Goal: Information Seeking & Learning: Learn about a topic

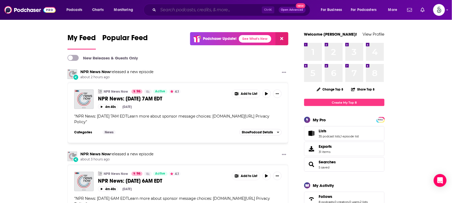
click at [181, 9] on input "Search podcasts, credits, & more..." at bounding box center [210, 10] width 104 height 9
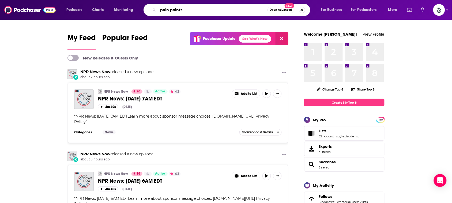
type input "pain points"
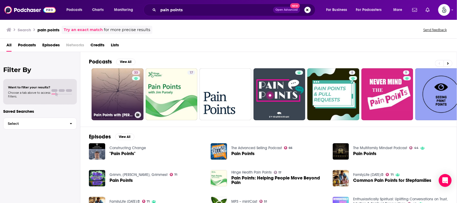
click at [109, 98] on link "33 Pain Points with [PERSON_NAME]" at bounding box center [118, 94] width 52 height 52
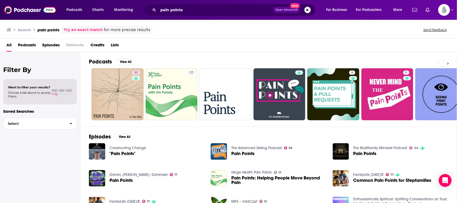
click at [445, 62] on button at bounding box center [448, 63] width 9 height 7
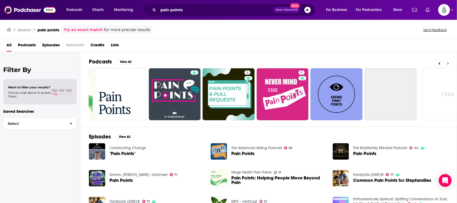
scroll to position [0, 124]
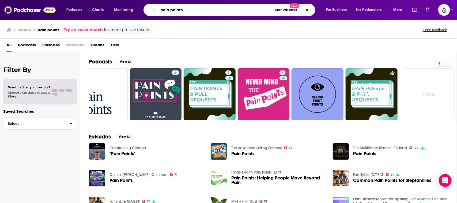
click at [189, 9] on input "pain points" at bounding box center [215, 10] width 114 height 9
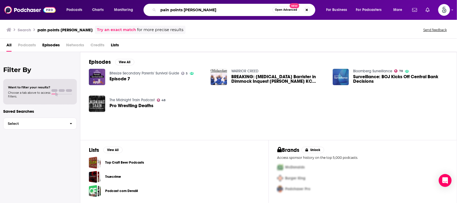
drag, startPoint x: 223, startPoint y: 9, endPoint x: 148, endPoint y: 5, distance: 75.6
click at [148, 5] on div "pain points [PERSON_NAME] Open Advanced New" at bounding box center [229, 10] width 172 height 12
type input "staffbuffalo"
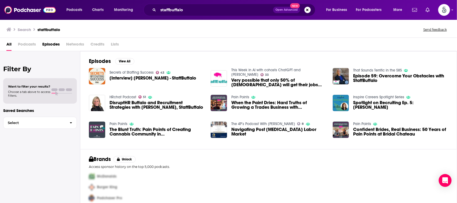
click at [164, 33] on div "Search staffbuffalo Send feedback" at bounding box center [228, 28] width 457 height 18
click at [121, 129] on span "The Blunt Truth: Pain Points of Creating Cannabis Community in [GEOGRAPHIC_DATA…" at bounding box center [156, 131] width 95 height 9
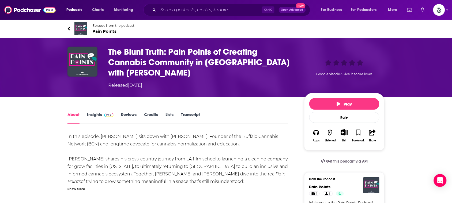
click at [117, 95] on div "The Blunt Truth: Pain Points of Creating Cannabis Community in [GEOGRAPHIC_DATA…" at bounding box center [226, 67] width 343 height 59
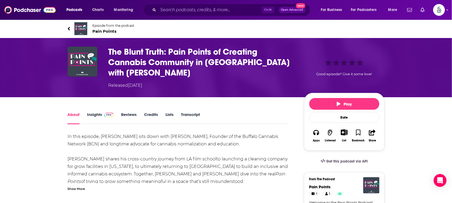
drag, startPoint x: 226, startPoint y: 141, endPoint x: 215, endPoint y: 152, distance: 15.7
drag, startPoint x: 215, startPoint y: 152, endPoint x: 212, endPoint y: 156, distance: 5.0
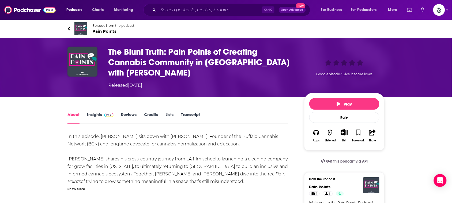
drag, startPoint x: 176, startPoint y: 182, endPoint x: 172, endPoint y: 185, distance: 5.1
click at [173, 183] on div "In this episode, [PERSON_NAME] sits down with [PERSON_NAME], Founder of the Buf…" at bounding box center [177, 162] width 221 height 58
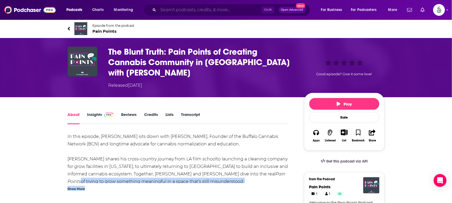
click at [243, 6] on input "Search podcasts, credits, & more..." at bounding box center [210, 10] width 104 height 9
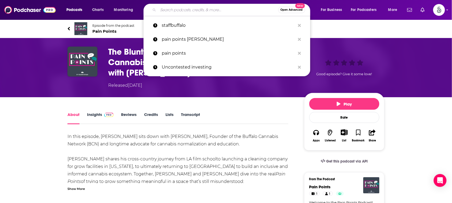
click at [243, 6] on input "Search podcasts, credits, & more..." at bounding box center [218, 10] width 120 height 9
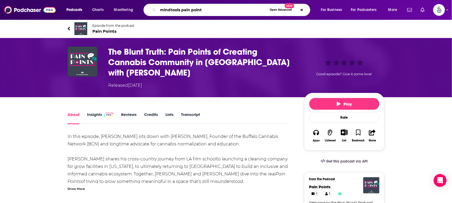
type input "mindtools pain points"
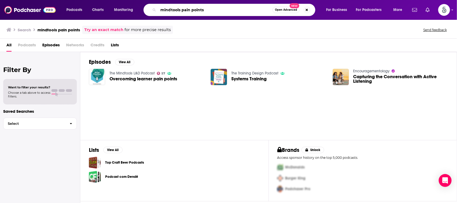
drag, startPoint x: 217, startPoint y: 9, endPoint x: 149, endPoint y: 11, distance: 67.5
click at [149, 11] on div "mindtools pain points Open Advanced New" at bounding box center [229, 10] width 172 height 12
type input "coffee and conversations"
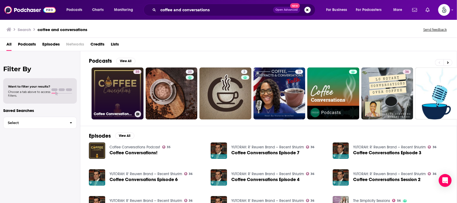
click at [122, 86] on link "35 Coffee Conversations Podcast" at bounding box center [118, 93] width 52 height 52
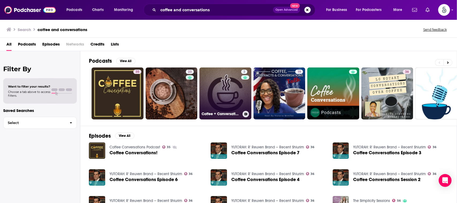
click at [225, 89] on link "3 Coffee + Conversations" at bounding box center [225, 93] width 52 height 52
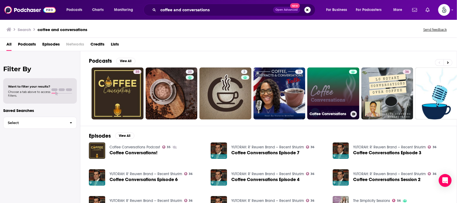
click at [327, 87] on link "Coffee Conversations" at bounding box center [333, 93] width 52 height 52
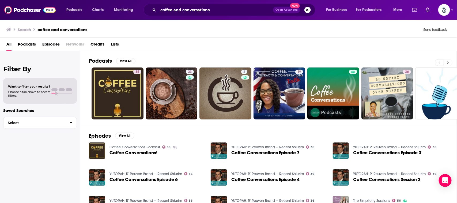
click at [448, 61] on icon at bounding box center [448, 63] width 2 height 4
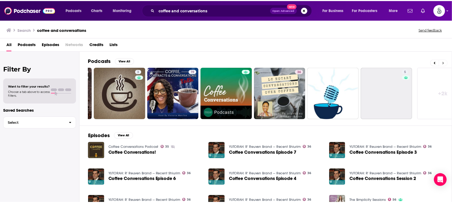
scroll to position [0, 124]
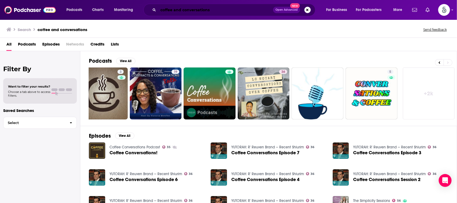
click at [218, 9] on input "coffee and conversations" at bounding box center [215, 10] width 115 height 9
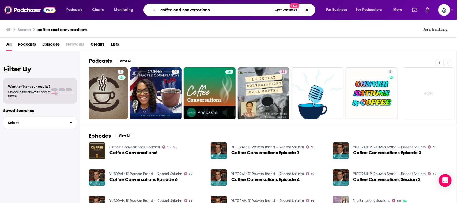
click at [218, 9] on input "coffee and conversations" at bounding box center [215, 10] width 114 height 9
type input "coffee and conversations [PERSON_NAME]"
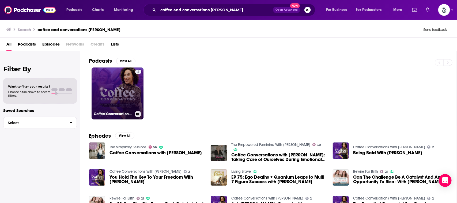
click at [125, 79] on link "2 Coffee Conversations With [PERSON_NAME]" at bounding box center [118, 93] width 52 height 52
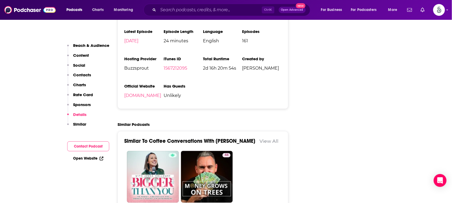
scroll to position [772, 0]
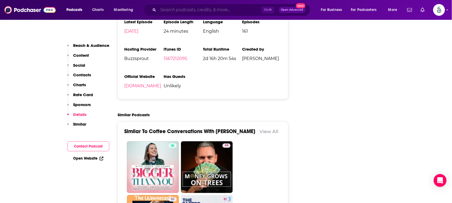
click at [232, 10] on input "Search podcasts, credits, & more..." at bounding box center [210, 10] width 104 height 9
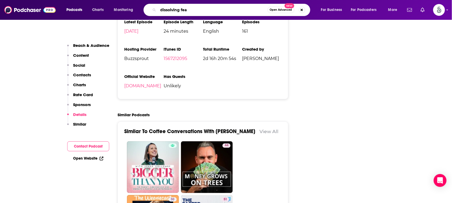
type input "dissolving fear"
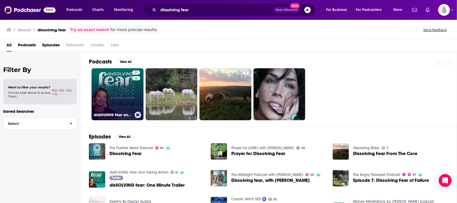
click at [107, 86] on link "21 disSOLViNG Fear and Taking Action" at bounding box center [118, 94] width 52 height 52
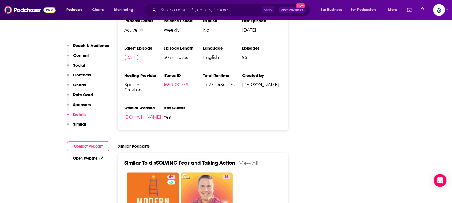
scroll to position [704, 0]
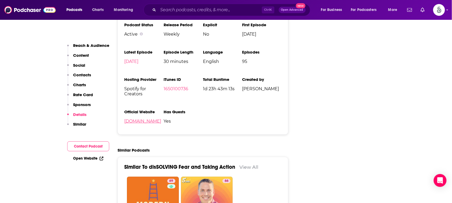
click at [135, 123] on link "[DOMAIN_NAME]" at bounding box center [142, 121] width 37 height 5
click at [252, 8] on input "Search podcasts, credits, & more..." at bounding box center [210, 10] width 104 height 9
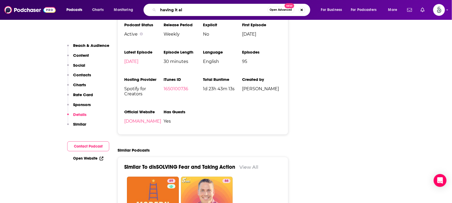
type input "having it all"
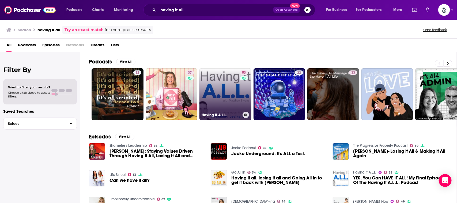
click at [222, 81] on link "53 Having It A.L.L." at bounding box center [225, 94] width 52 height 52
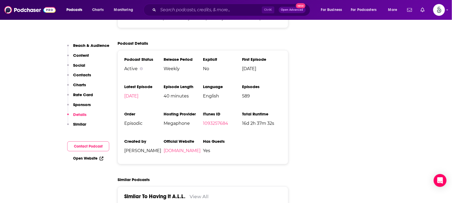
scroll to position [873, 0]
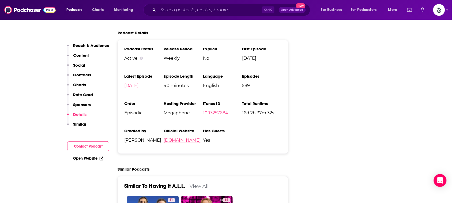
click at [190, 138] on link "[DOMAIN_NAME]" at bounding box center [182, 140] width 37 height 5
click at [224, 10] on input "Search podcasts, credits, & more..." at bounding box center [210, 10] width 104 height 9
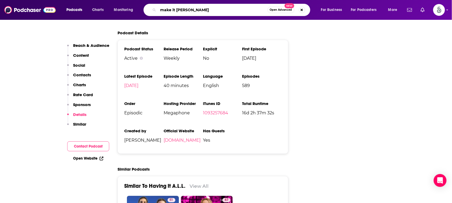
type input "make it happen"
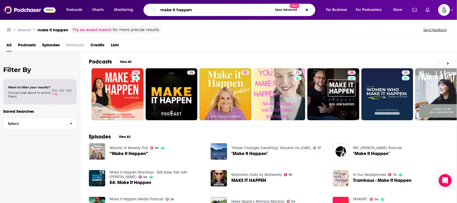
drag, startPoint x: 224, startPoint y: 7, endPoint x: 183, endPoint y: 24, distance: 44.6
click at [212, 12] on input "make it happen" at bounding box center [215, 10] width 114 height 9
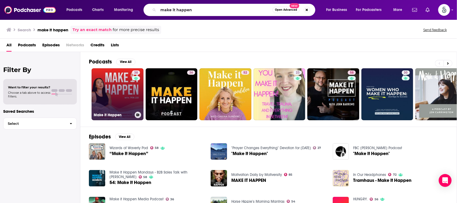
click at [126, 91] on link "38 Make It Happen" at bounding box center [118, 94] width 52 height 52
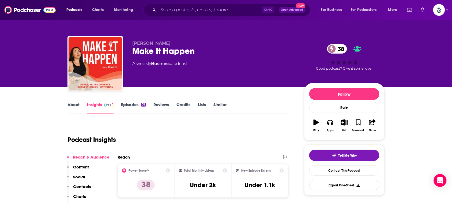
click at [74, 103] on link "About" at bounding box center [73, 108] width 12 height 12
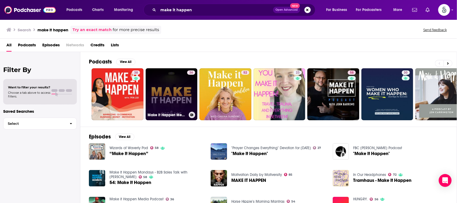
click at [165, 83] on link "36 Make it Happen Media Podcast" at bounding box center [172, 94] width 52 height 52
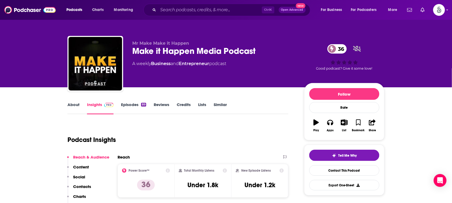
click at [71, 105] on link "About" at bounding box center [73, 108] width 12 height 12
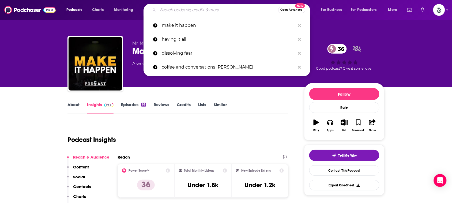
drag, startPoint x: 140, startPoint y: -1, endPoint x: 80, endPoint y: 7, distance: 60.4
click at [101, 0] on div "Podcasts Charts Monitoring Open Advanced New make it happen having it all disso…" at bounding box center [226, 10] width 452 height 20
click at [171, 21] on p "make it happen" at bounding box center [229, 25] width 134 height 14
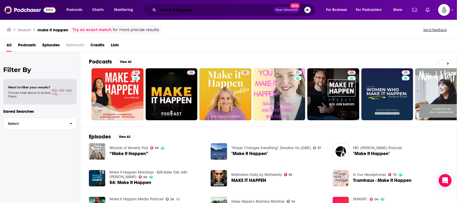
click at [198, 12] on input "make it happen" at bounding box center [215, 10] width 115 height 9
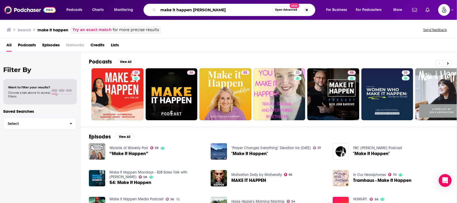
type input "make it happen [PERSON_NAME]"
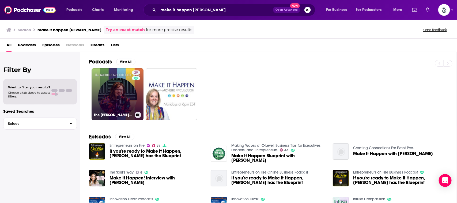
click at [120, 82] on link "29 The [PERSON_NAME] Show" at bounding box center [118, 94] width 52 height 52
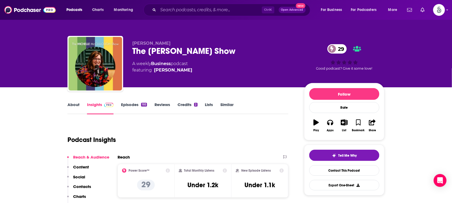
click at [75, 102] on link "About" at bounding box center [73, 108] width 12 height 12
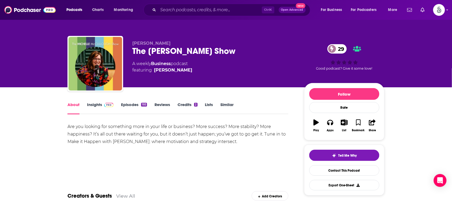
click at [97, 102] on link "Insights" at bounding box center [100, 108] width 27 height 12
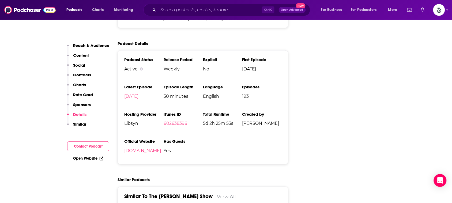
scroll to position [815, 0]
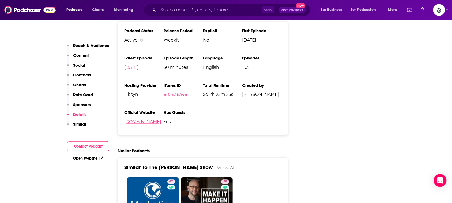
click at [149, 119] on link "[DOMAIN_NAME]" at bounding box center [142, 121] width 37 height 5
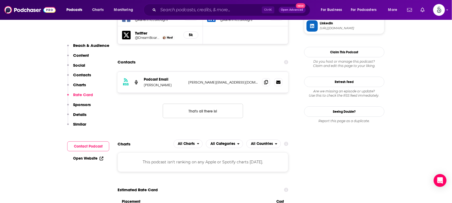
scroll to position [513, 0]
